Goal: Find specific page/section: Find specific page/section

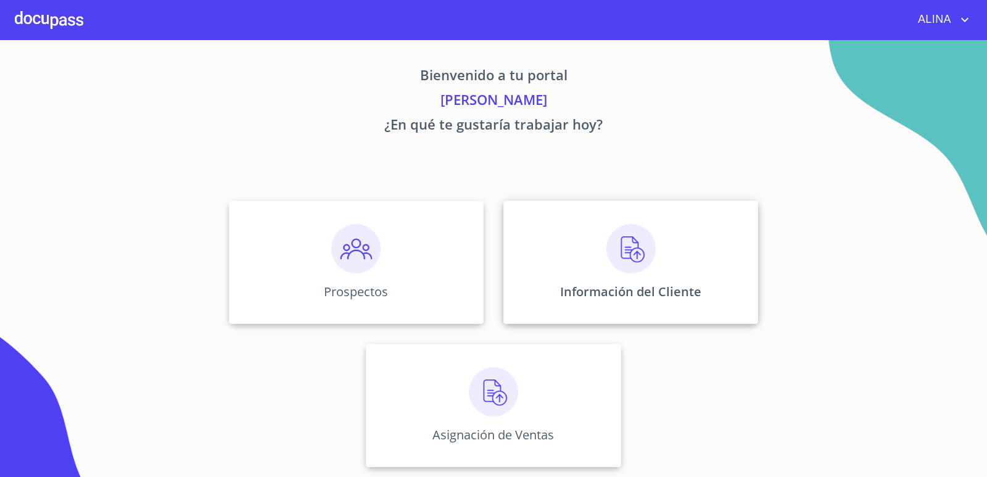
click at [563, 263] on div "Información del Cliente" at bounding box center [630, 262] width 255 height 123
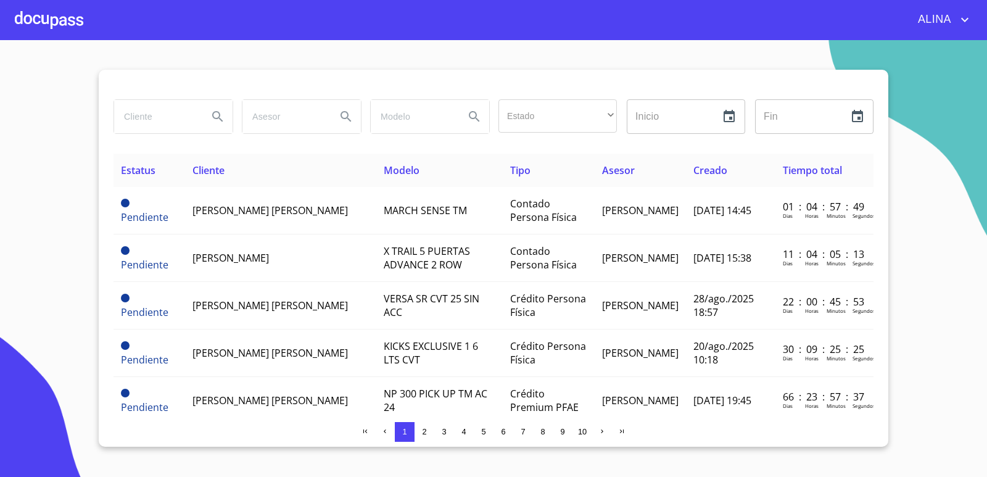
click at [160, 113] on input "search" at bounding box center [156, 116] width 84 height 33
type input "MANGUERAS METALICAS"
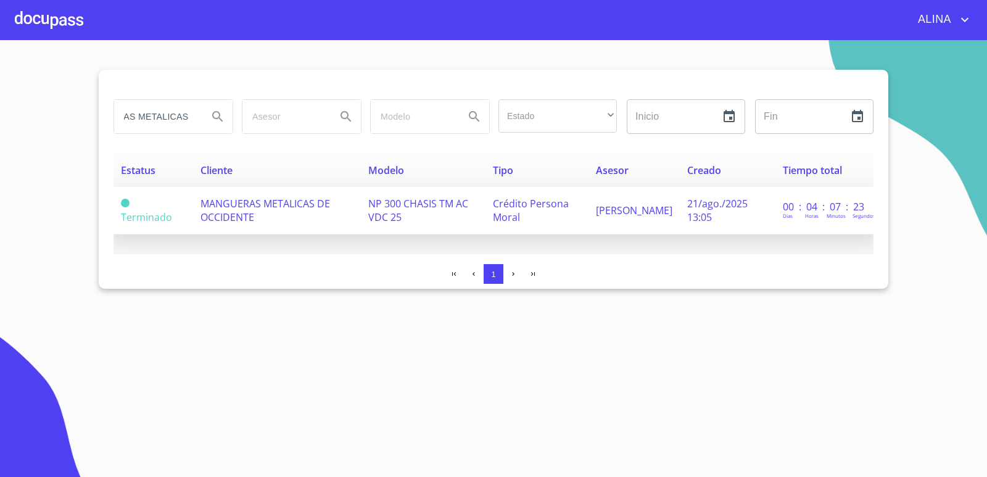
scroll to position [0, 0]
click at [240, 209] on span "MANGUERAS METALICAS DE OCCIDENTE" at bounding box center [266, 210] width 130 height 27
